Goal: Transaction & Acquisition: Download file/media

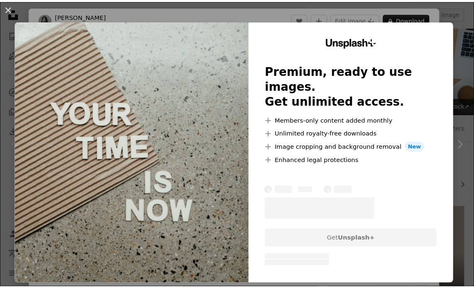
scroll to position [83, 0]
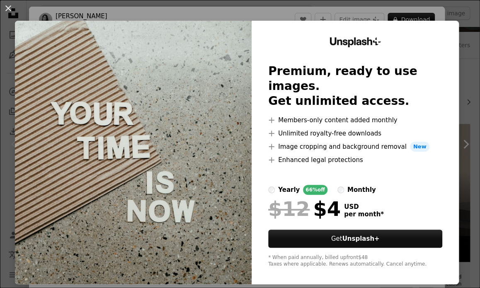
click at [460, 10] on div "An X shape Unsplash+ Premium, ready to use images. Get unlimited access. A plus…" at bounding box center [240, 144] width 480 height 288
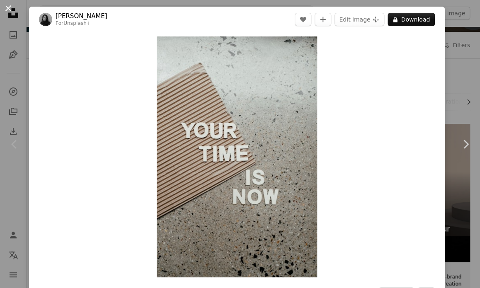
click at [5, 5] on button "An X shape" at bounding box center [8, 8] width 10 height 10
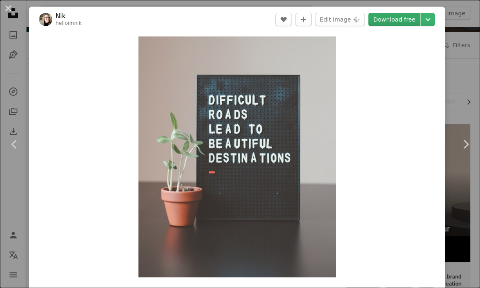
click at [376, 22] on link "Download free" at bounding box center [394, 19] width 52 height 13
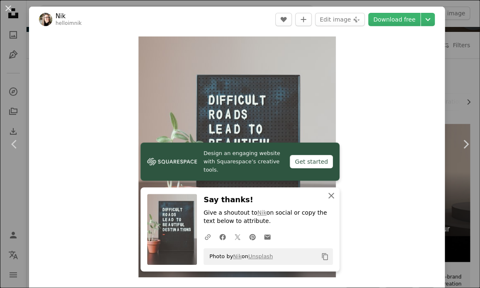
click at [327, 198] on icon "An X shape" at bounding box center [332, 196] width 10 height 10
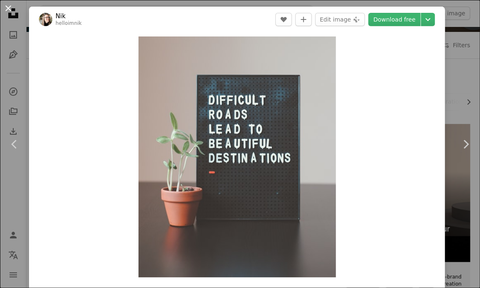
click at [8, 6] on button "An X shape" at bounding box center [8, 8] width 10 height 10
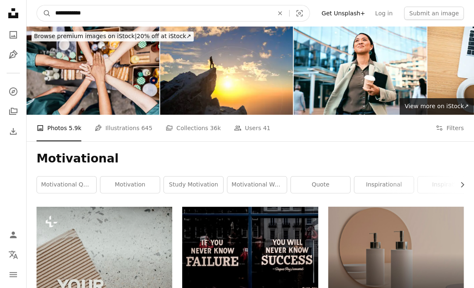
click at [161, 13] on input "**********" at bounding box center [161, 13] width 220 height 16
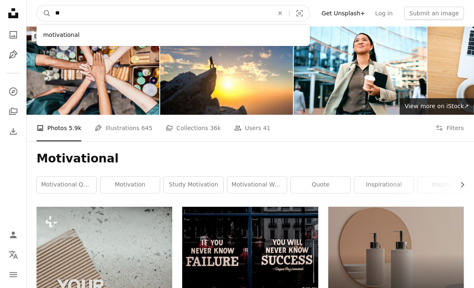
type input "*"
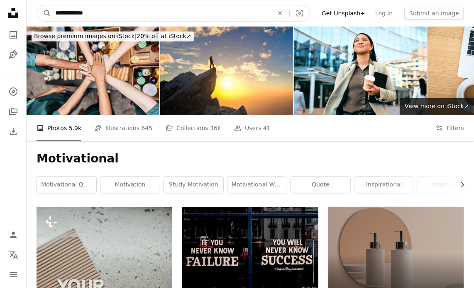
type input "**********"
click at [37, 5] on button "A magnifying glass" at bounding box center [44, 13] width 14 height 16
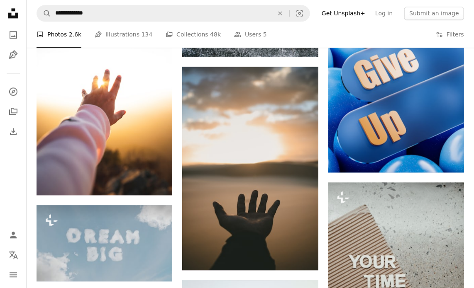
scroll to position [705, 0]
